Goal: Book appointment/travel/reservation

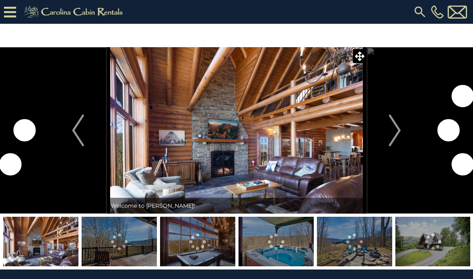
click at [396, 126] on img "Next" at bounding box center [395, 130] width 12 height 32
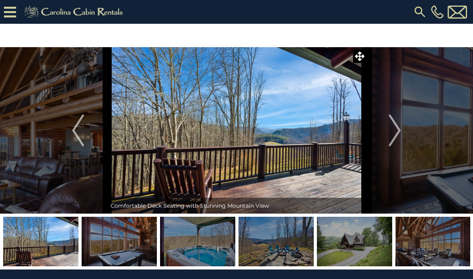
click at [398, 130] on img "Next" at bounding box center [395, 130] width 12 height 32
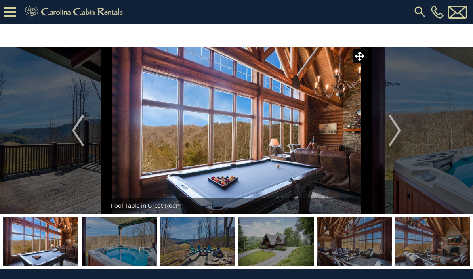
click at [393, 131] on img "Next" at bounding box center [395, 130] width 12 height 32
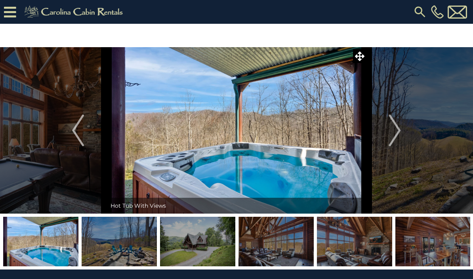
click at [395, 130] on img "Next" at bounding box center [395, 130] width 12 height 32
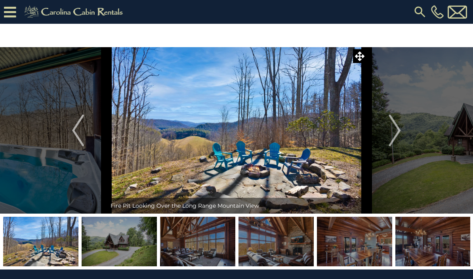
click at [397, 131] on img "Next" at bounding box center [395, 130] width 12 height 32
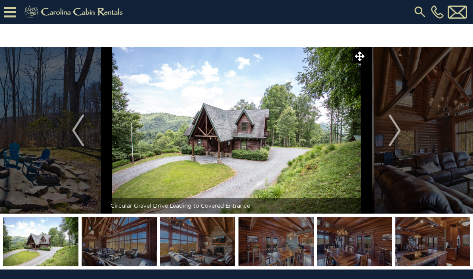
click at [399, 133] on img "Next" at bounding box center [395, 130] width 12 height 32
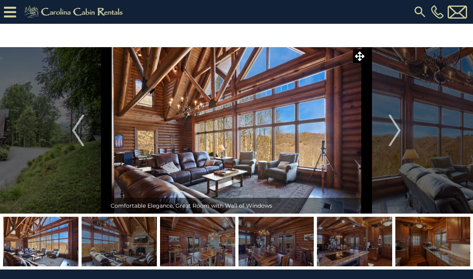
click at [398, 128] on img "Next" at bounding box center [395, 130] width 12 height 32
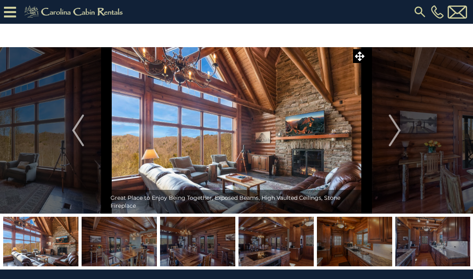
click at [400, 129] on img "Next" at bounding box center [395, 130] width 12 height 32
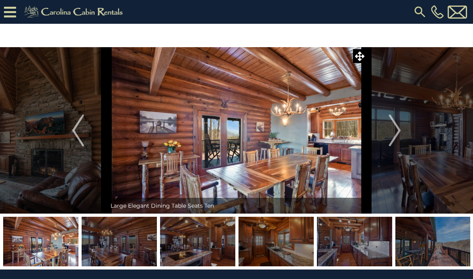
click at [395, 131] on img "Next" at bounding box center [395, 130] width 12 height 32
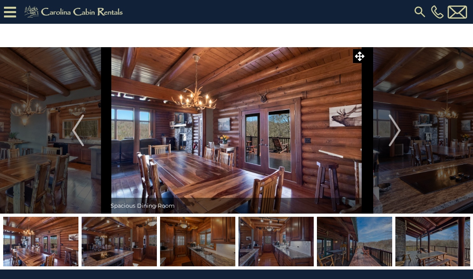
click at [397, 127] on img "Next" at bounding box center [395, 130] width 12 height 32
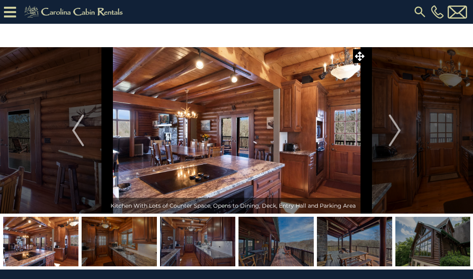
click at [399, 133] on img "Next" at bounding box center [395, 130] width 12 height 32
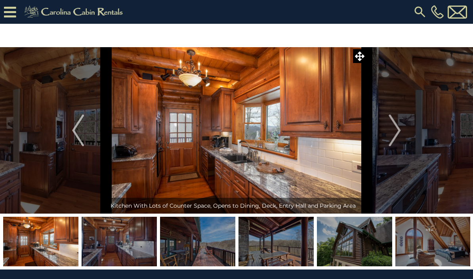
click at [401, 127] on button "Next" at bounding box center [394, 130] width 57 height 166
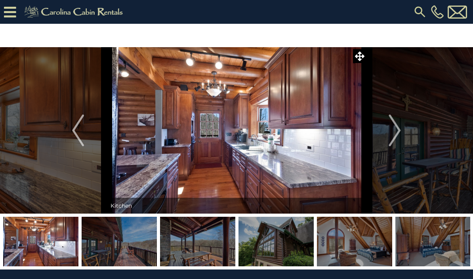
click at [397, 130] on img "Next" at bounding box center [395, 130] width 12 height 32
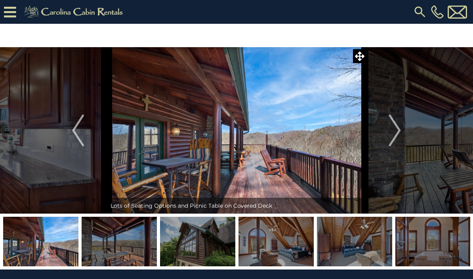
click at [395, 128] on img "Next" at bounding box center [395, 130] width 12 height 32
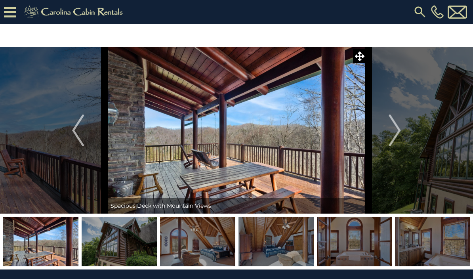
click at [396, 134] on img "Next" at bounding box center [395, 130] width 12 height 32
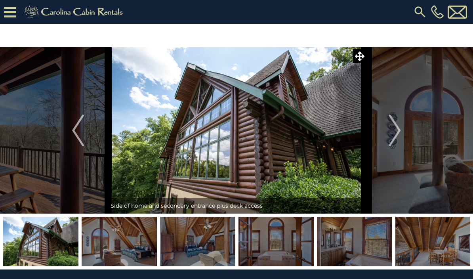
click at [396, 134] on img "Next" at bounding box center [395, 130] width 12 height 32
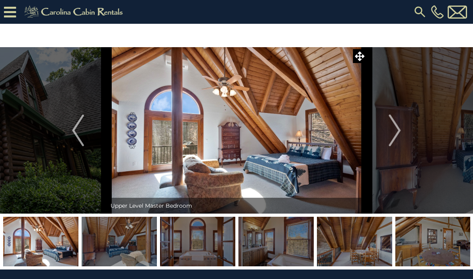
click at [393, 126] on img "Next" at bounding box center [395, 130] width 12 height 32
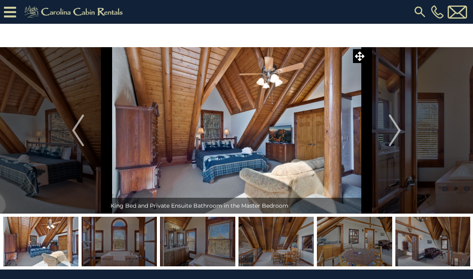
click at [401, 124] on button "Next" at bounding box center [394, 130] width 57 height 166
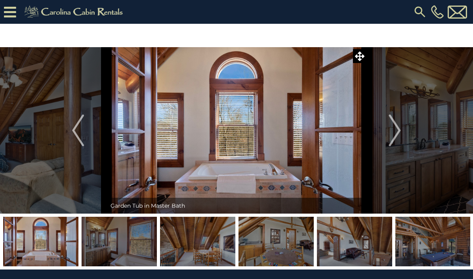
click at [400, 132] on img "Next" at bounding box center [395, 130] width 12 height 32
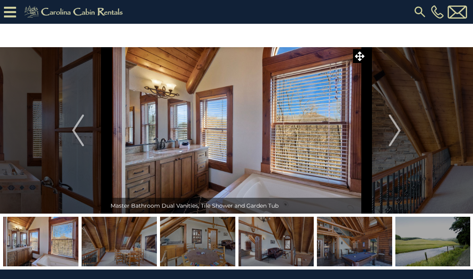
click at [399, 128] on img "Next" at bounding box center [395, 130] width 12 height 32
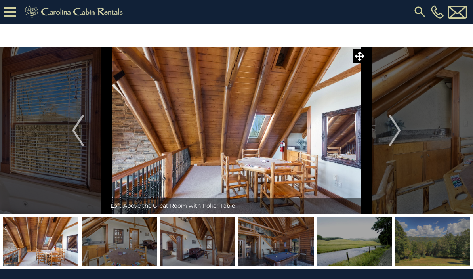
click at [398, 133] on img "Next" at bounding box center [395, 130] width 12 height 32
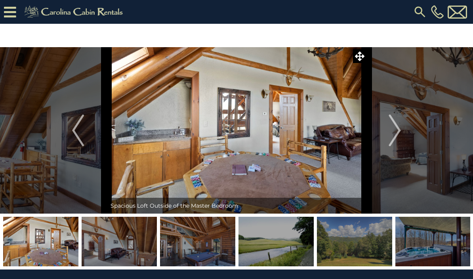
click at [401, 131] on img "Next" at bounding box center [395, 130] width 12 height 32
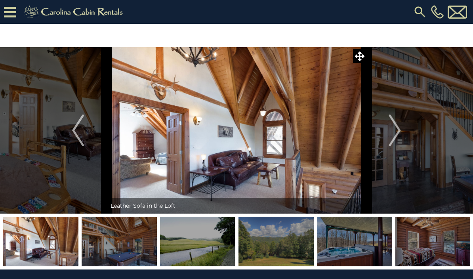
click at [399, 128] on img "Next" at bounding box center [395, 130] width 12 height 32
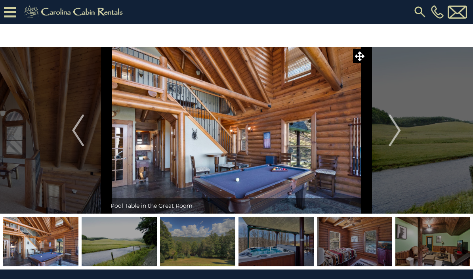
click at [396, 128] on img "Next" at bounding box center [395, 130] width 12 height 32
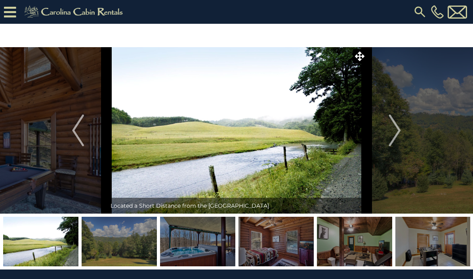
click at [397, 131] on img "Next" at bounding box center [395, 130] width 12 height 32
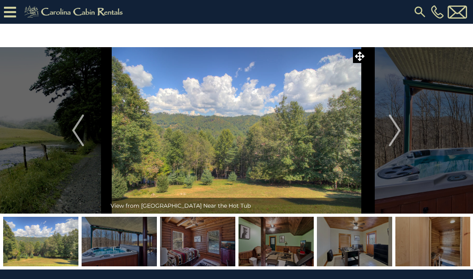
click at [396, 129] on img "Next" at bounding box center [395, 130] width 12 height 32
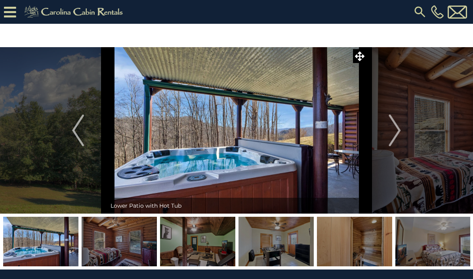
click at [398, 125] on img "Next" at bounding box center [395, 130] width 12 height 32
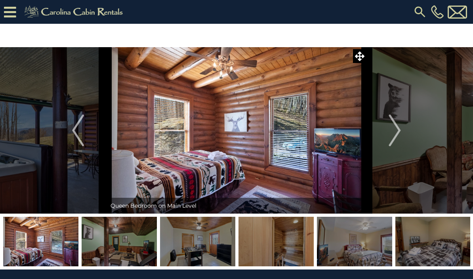
click at [400, 123] on img "Next" at bounding box center [395, 130] width 12 height 32
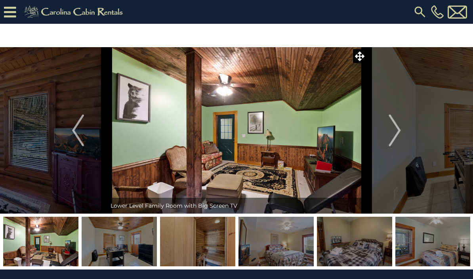
click at [399, 129] on img "Next" at bounding box center [395, 130] width 12 height 32
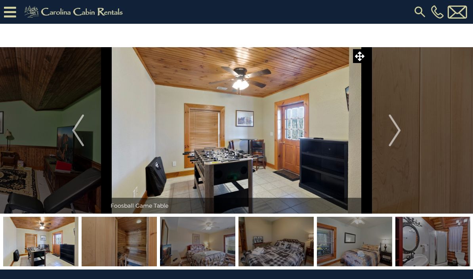
click at [399, 136] on img "Next" at bounding box center [395, 130] width 12 height 32
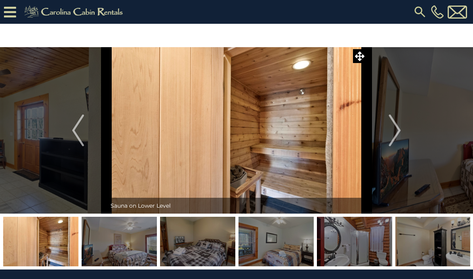
click at [399, 137] on img "Next" at bounding box center [395, 130] width 12 height 32
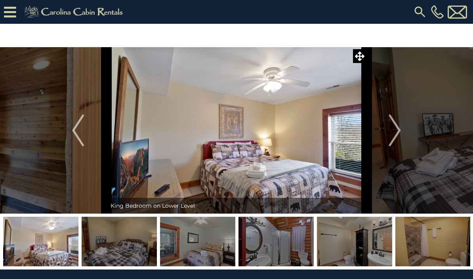
click at [397, 131] on img "Next" at bounding box center [395, 130] width 12 height 32
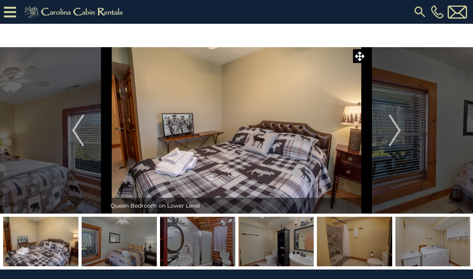
click at [407, 125] on button "Next" at bounding box center [394, 130] width 57 height 166
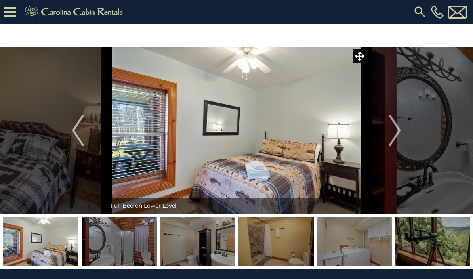
click at [398, 133] on img "Next" at bounding box center [395, 130] width 12 height 32
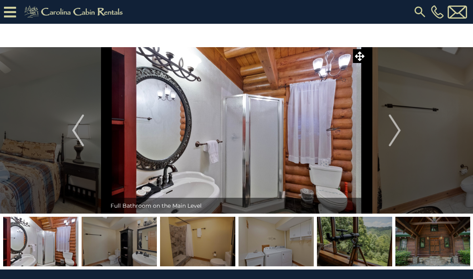
click at [400, 128] on img "Next" at bounding box center [395, 130] width 12 height 32
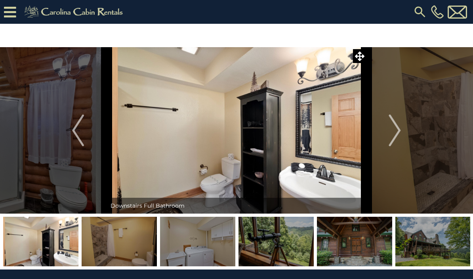
click at [398, 132] on img "Next" at bounding box center [395, 130] width 12 height 32
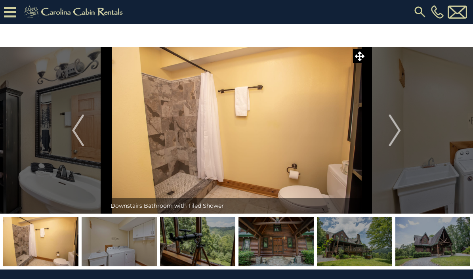
click at [406, 122] on button "Next" at bounding box center [394, 130] width 57 height 166
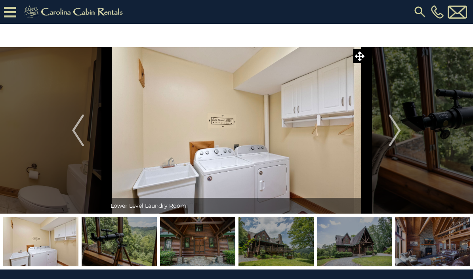
click at [398, 133] on img "Next" at bounding box center [395, 130] width 12 height 32
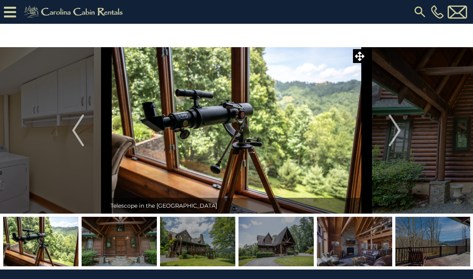
click at [402, 131] on button "Next" at bounding box center [394, 130] width 57 height 166
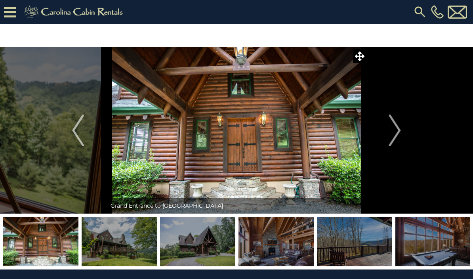
click at [399, 133] on img "Next" at bounding box center [395, 130] width 12 height 32
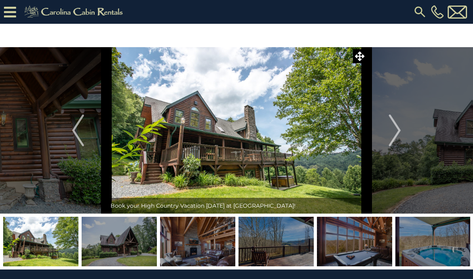
click at [400, 131] on img "Next" at bounding box center [395, 130] width 12 height 32
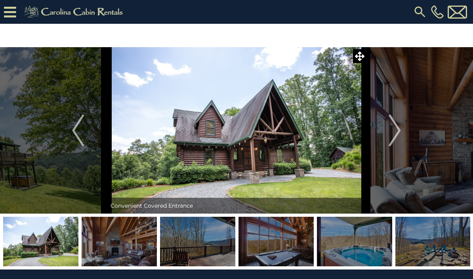
click at [399, 137] on img "Next" at bounding box center [395, 130] width 12 height 32
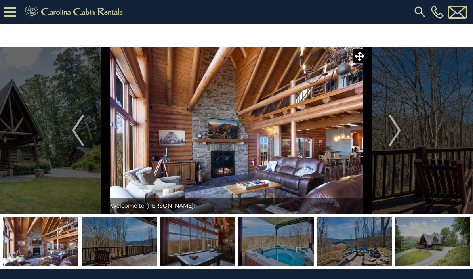
click at [401, 128] on img "Next" at bounding box center [395, 130] width 12 height 32
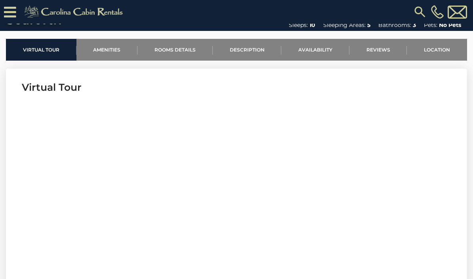
click at [176, 52] on link "Rooms Details" at bounding box center [174, 50] width 75 height 22
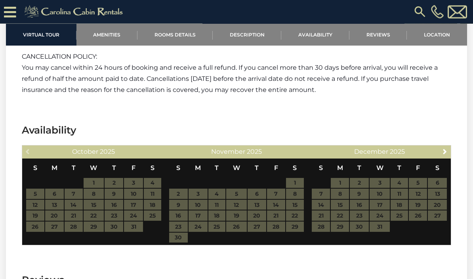
scroll to position [1413, 0]
click at [444, 152] on span "Next" at bounding box center [444, 151] width 6 height 6
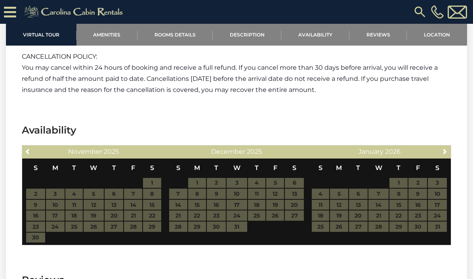
click at [445, 155] on link "Next" at bounding box center [445, 151] width 10 height 10
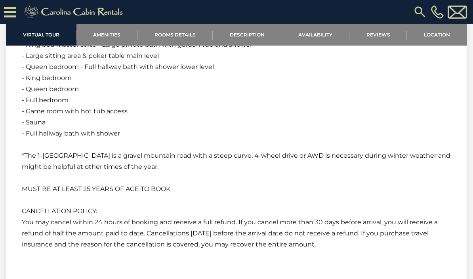
scroll to position [1257, 0]
